Goal: Check status: Check status

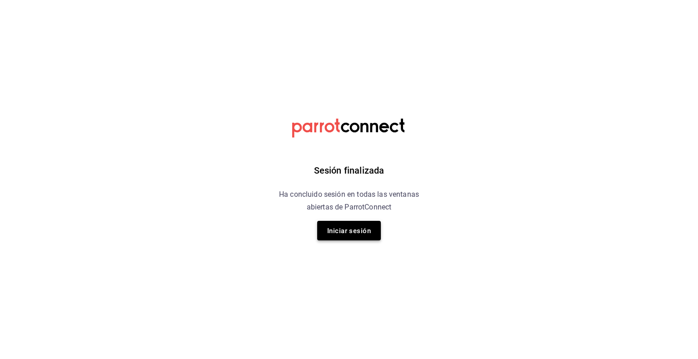
click at [369, 232] on font "Iniciar sesión" at bounding box center [349, 231] width 44 height 8
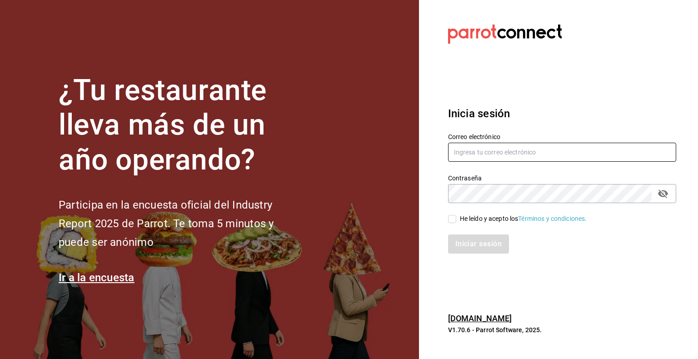
type input "[EMAIL_ADDRESS][DOMAIN_NAME]"
click at [451, 218] on input "He leído y acepto los Términos y condiciones." at bounding box center [452, 219] width 8 height 8
checkbox input "true"
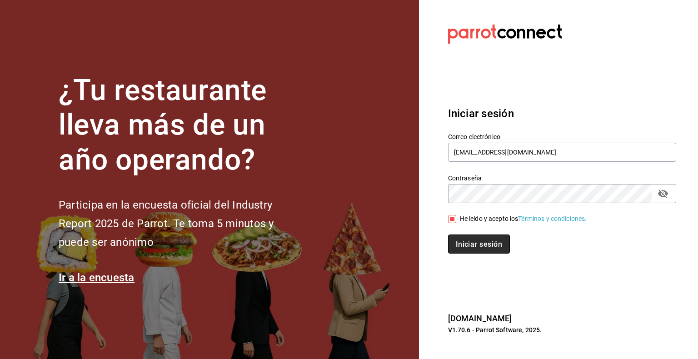
click at [473, 242] on font "Iniciar sesión" at bounding box center [479, 244] width 46 height 9
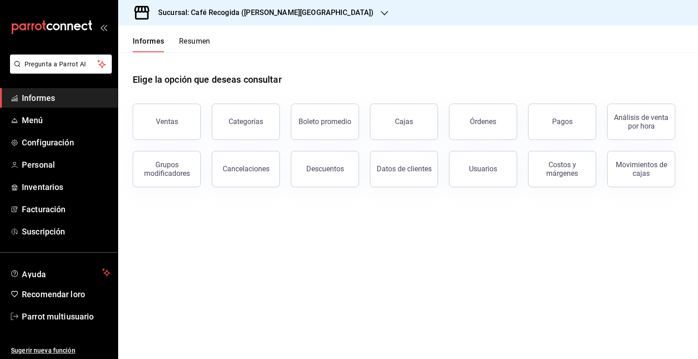
click at [381, 15] on icon "button" at bounding box center [384, 13] width 7 height 7
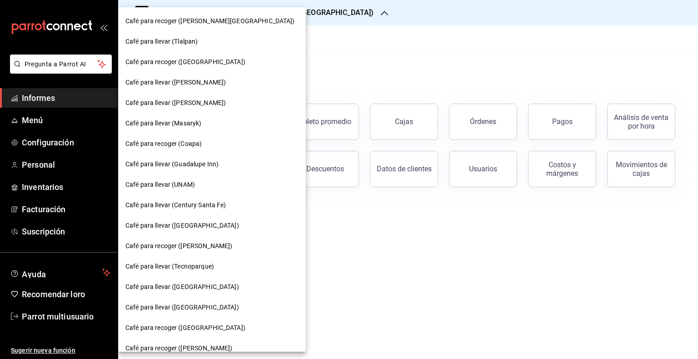
scroll to position [301, 0]
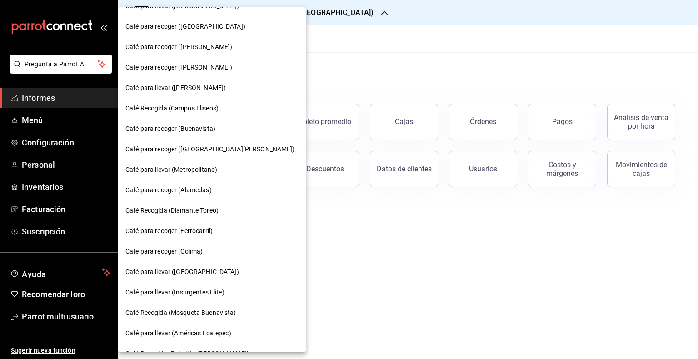
click at [228, 70] on font "Café para recoger ([PERSON_NAME])" at bounding box center [178, 67] width 107 height 7
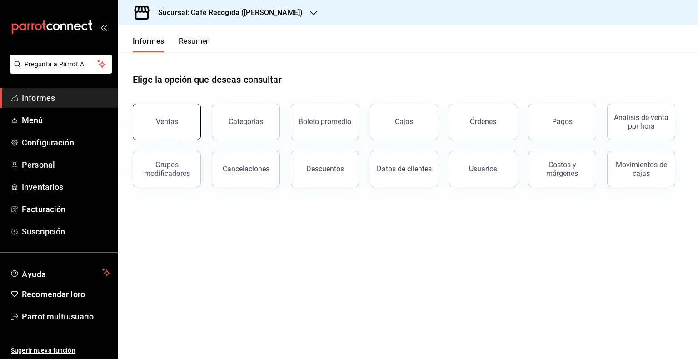
click at [175, 113] on button "Ventas" at bounding box center [167, 122] width 68 height 36
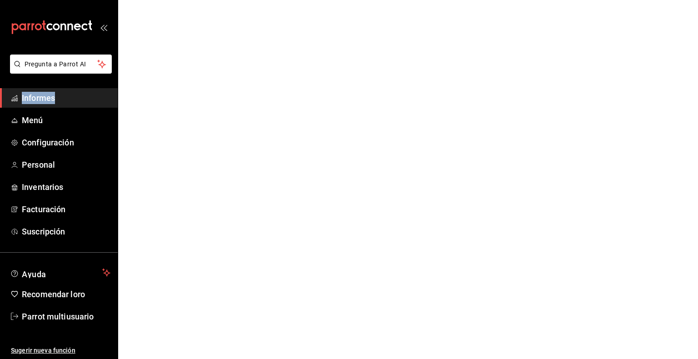
click at [175, 0] on html "Pregunta a Parrot AI Informes Menú Configuración Personal Inventarios Facturaci…" at bounding box center [349, 0] width 698 height 0
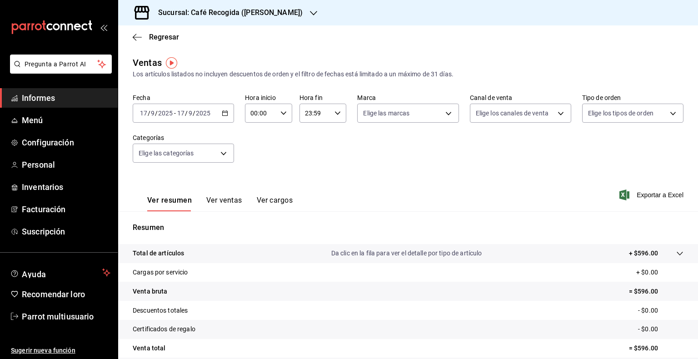
click at [227, 113] on div "[DATE] [DATE] - [DATE] [DATE]" at bounding box center [183, 113] width 101 height 19
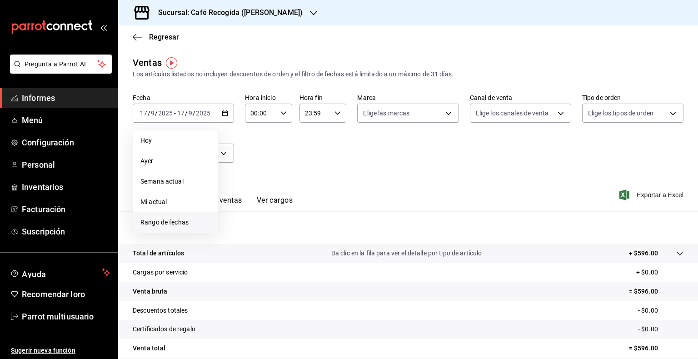
click at [169, 223] on font "Rango de fechas" at bounding box center [164, 222] width 48 height 7
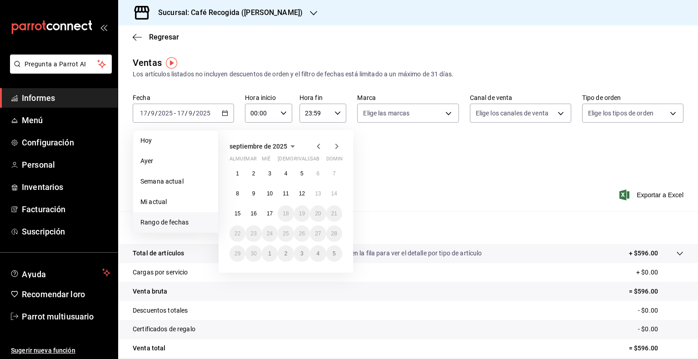
click at [169, 223] on span "Rango de fechas" at bounding box center [175, 223] width 70 height 10
click at [256, 212] on font "16" at bounding box center [254, 214] width 6 height 6
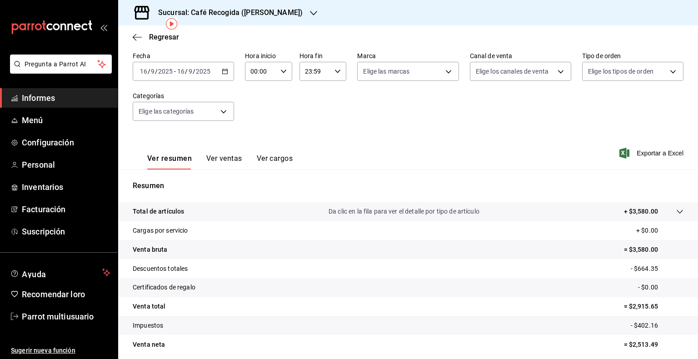
scroll to position [55, 0]
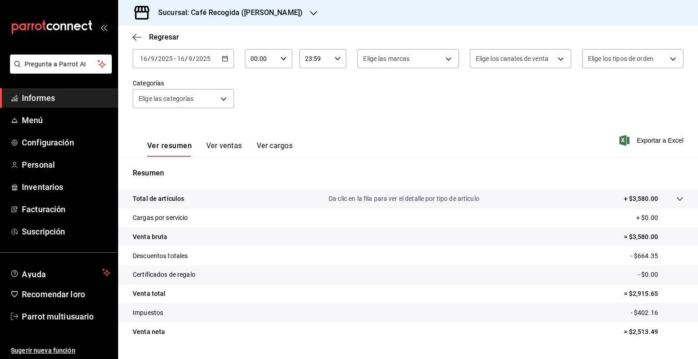
click at [226, 58] on icon "button" at bounding box center [225, 58] width 6 height 6
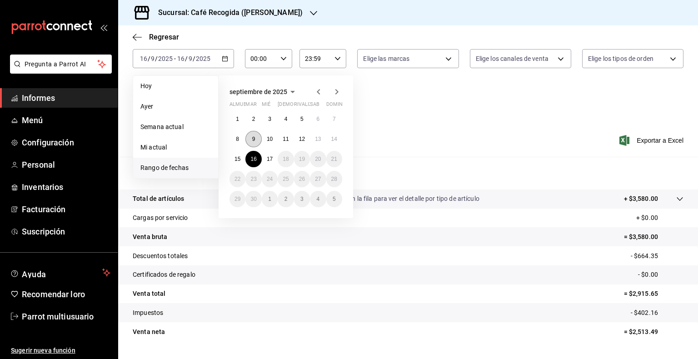
click at [255, 136] on button "9" at bounding box center [254, 139] width 16 height 16
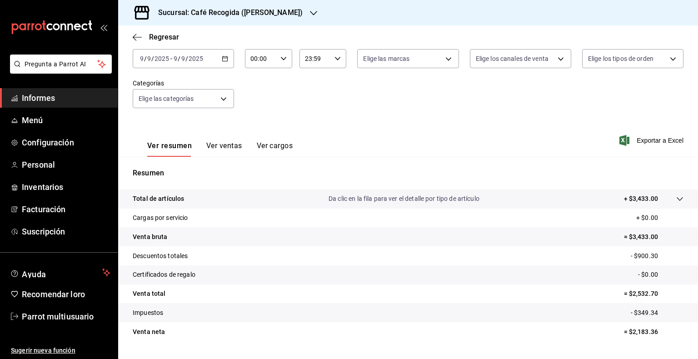
click at [223, 57] on icon "button" at bounding box center [225, 58] width 6 height 6
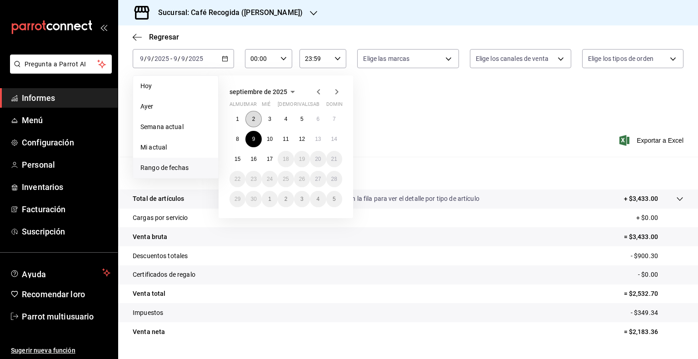
click at [248, 119] on button "2" at bounding box center [254, 119] width 16 height 16
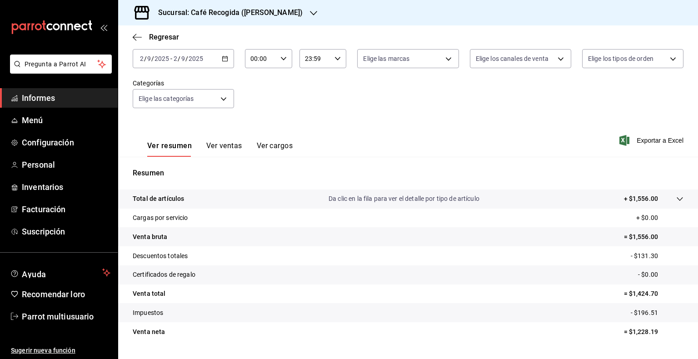
click at [223, 56] on icon "button" at bounding box center [225, 58] width 6 height 6
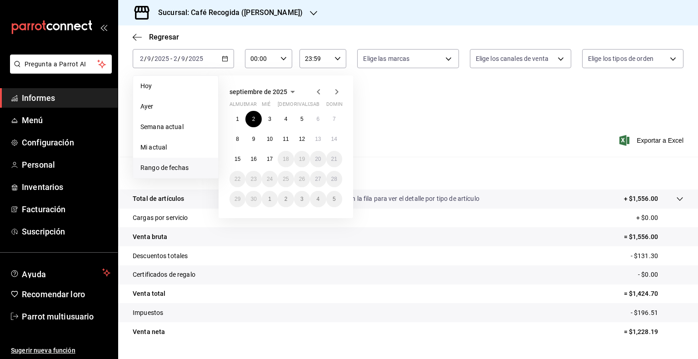
click at [315, 92] on icon "button" at bounding box center [318, 91] width 11 height 11
click at [251, 200] on font "26" at bounding box center [254, 199] width 6 height 6
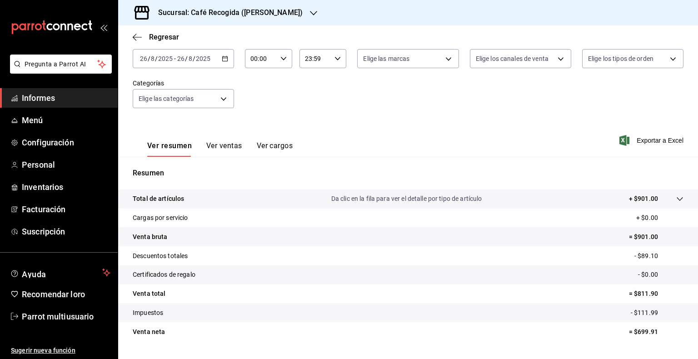
click at [226, 59] on icon "button" at bounding box center [225, 58] width 6 height 6
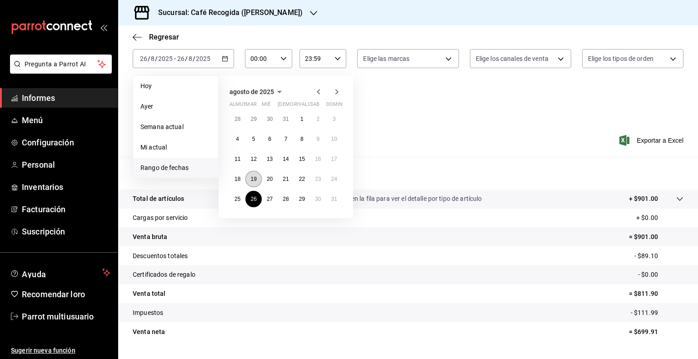
click at [251, 176] on font "19" at bounding box center [254, 179] width 6 height 6
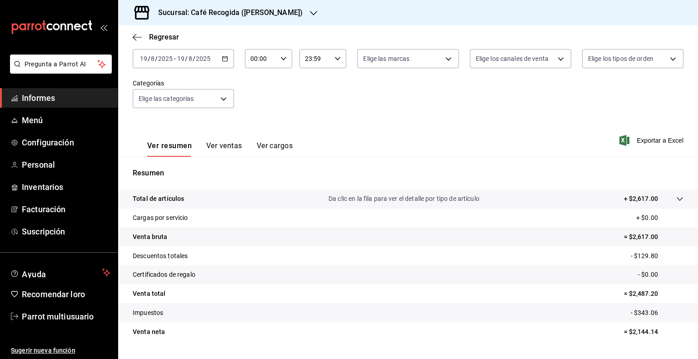
click at [227, 57] on div "[DATE] [DATE] - [DATE] [DATE]" at bounding box center [183, 58] width 101 height 19
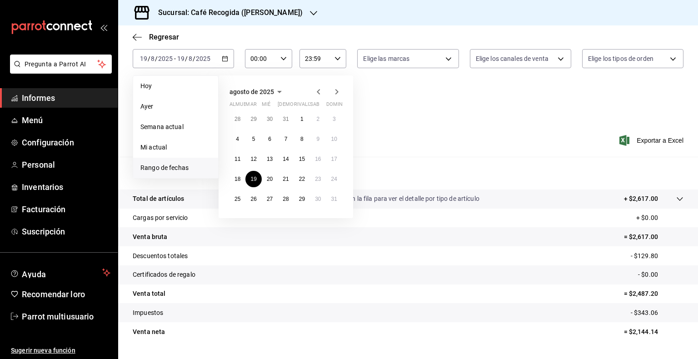
click at [337, 91] on icon "button" at bounding box center [337, 91] width 3 height 5
click at [258, 159] on button "16" at bounding box center [254, 159] width 16 height 16
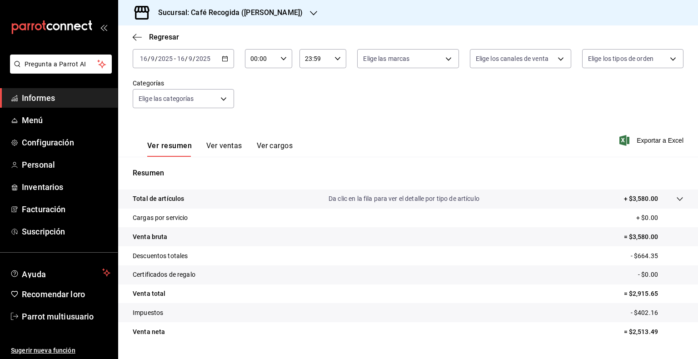
click at [317, 11] on icon "button" at bounding box center [313, 13] width 7 height 7
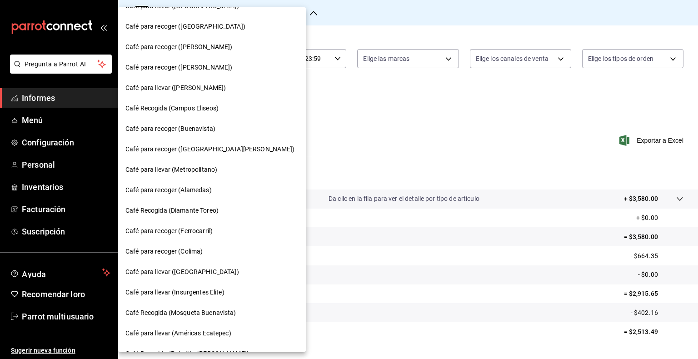
scroll to position [440, 0]
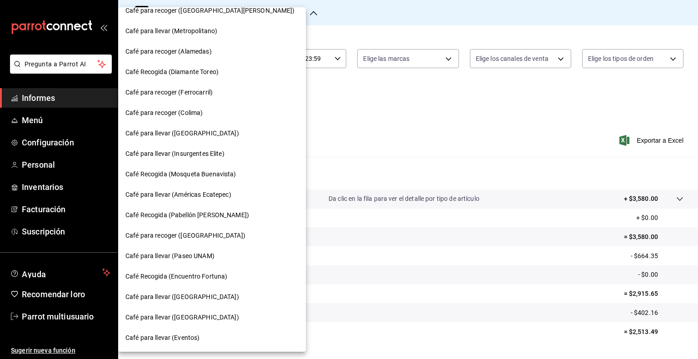
click at [216, 56] on div "Café para recoger (Alamedas)" at bounding box center [211, 52] width 173 height 10
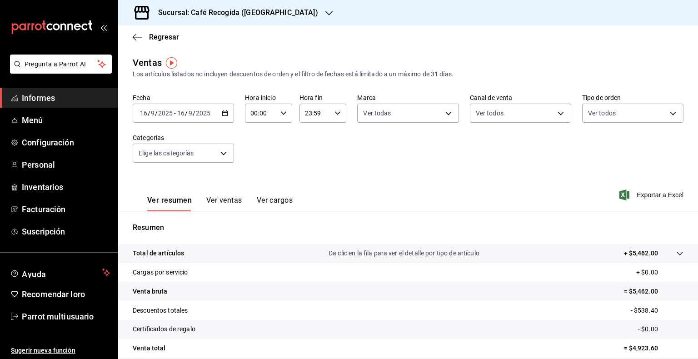
click at [224, 114] on icon "button" at bounding box center [225, 113] width 6 height 6
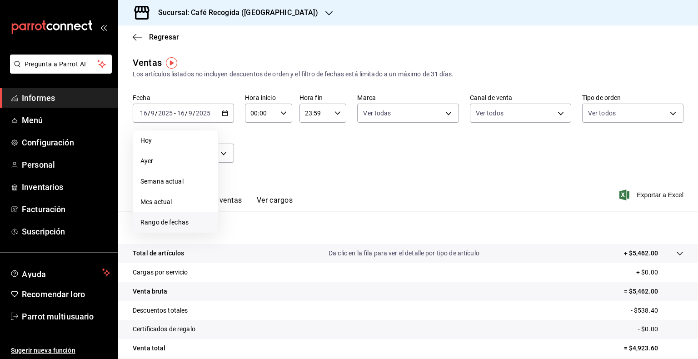
click at [161, 221] on span "Rango de fechas" at bounding box center [175, 223] width 70 height 10
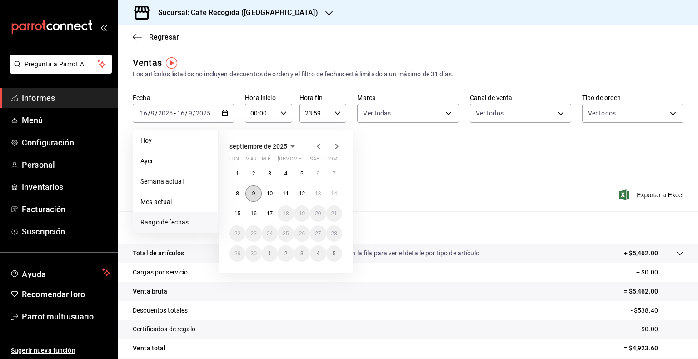
click at [255, 194] on abbr "9" at bounding box center [253, 194] width 3 height 6
